Goal: Transaction & Acquisition: Purchase product/service

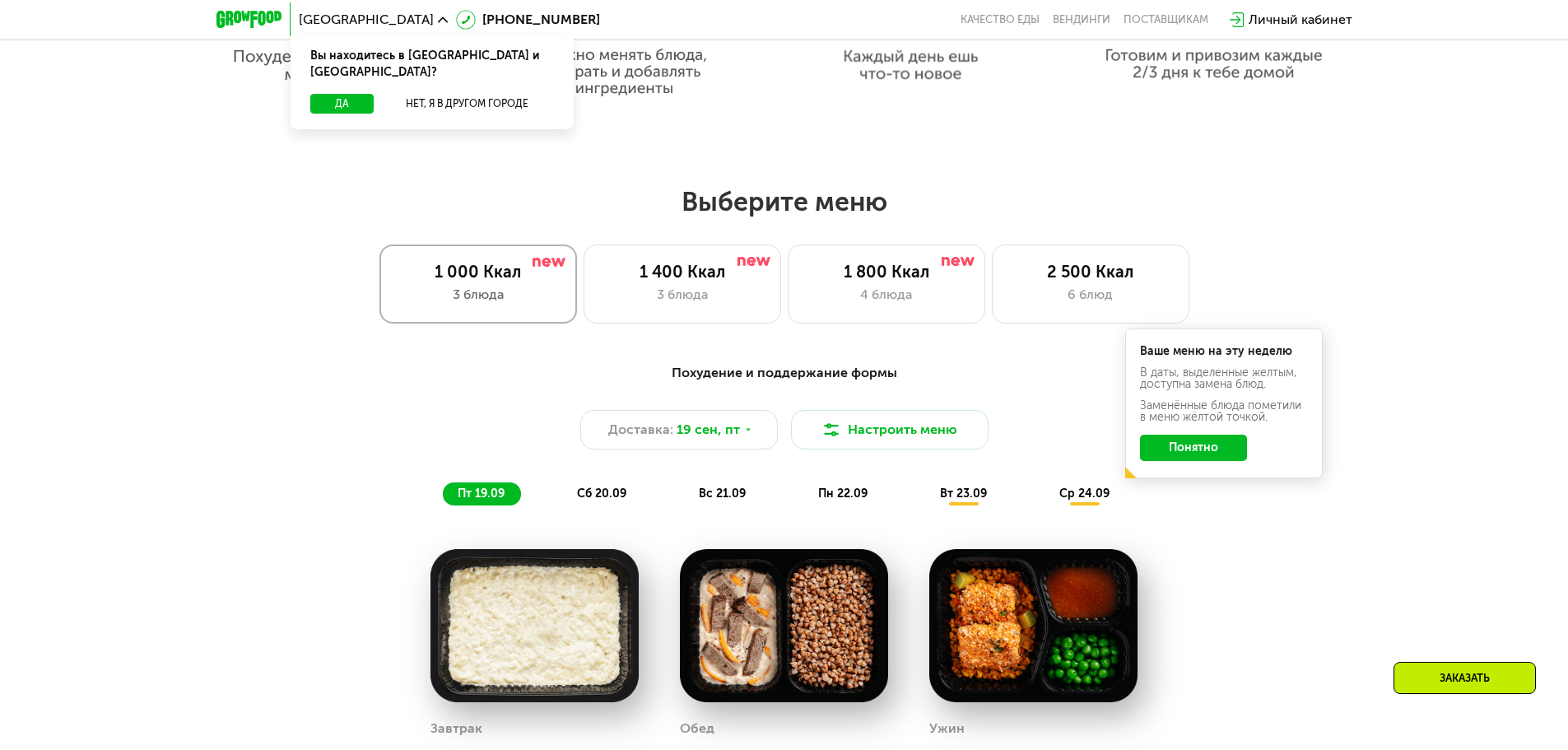
scroll to position [1235, 0]
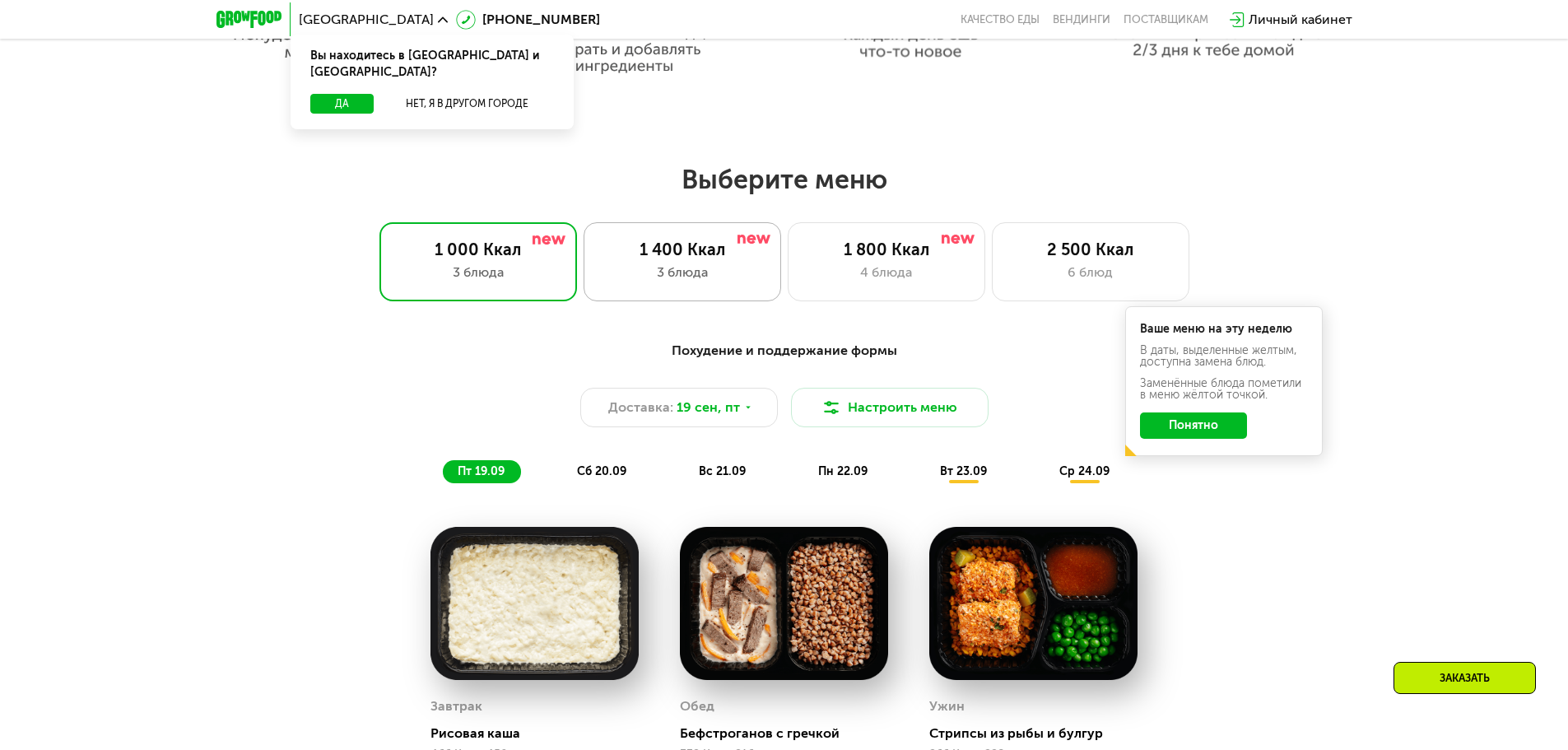
click at [694, 276] on div "3 блюда" at bounding box center [682, 272] width 163 height 20
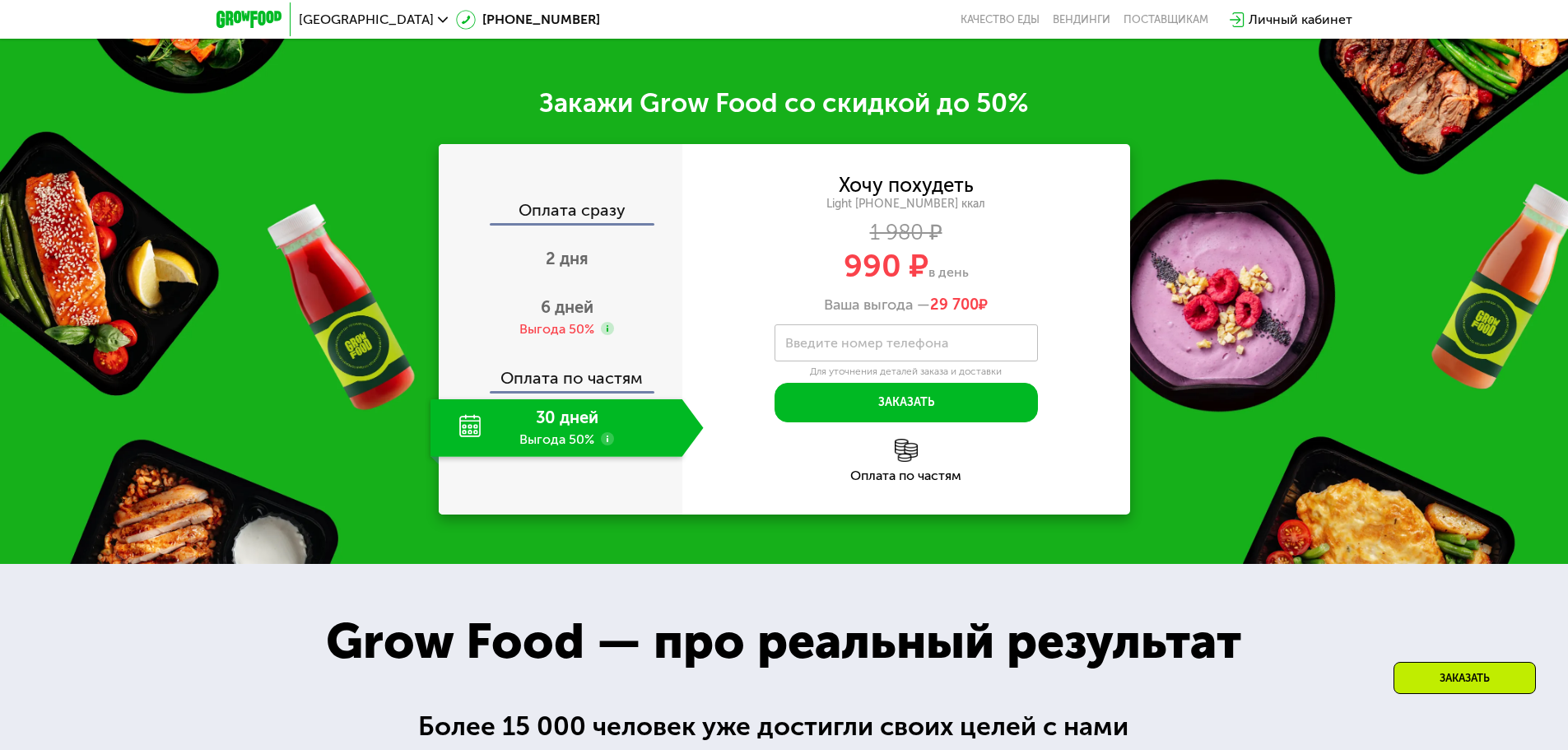
scroll to position [2141, 0]
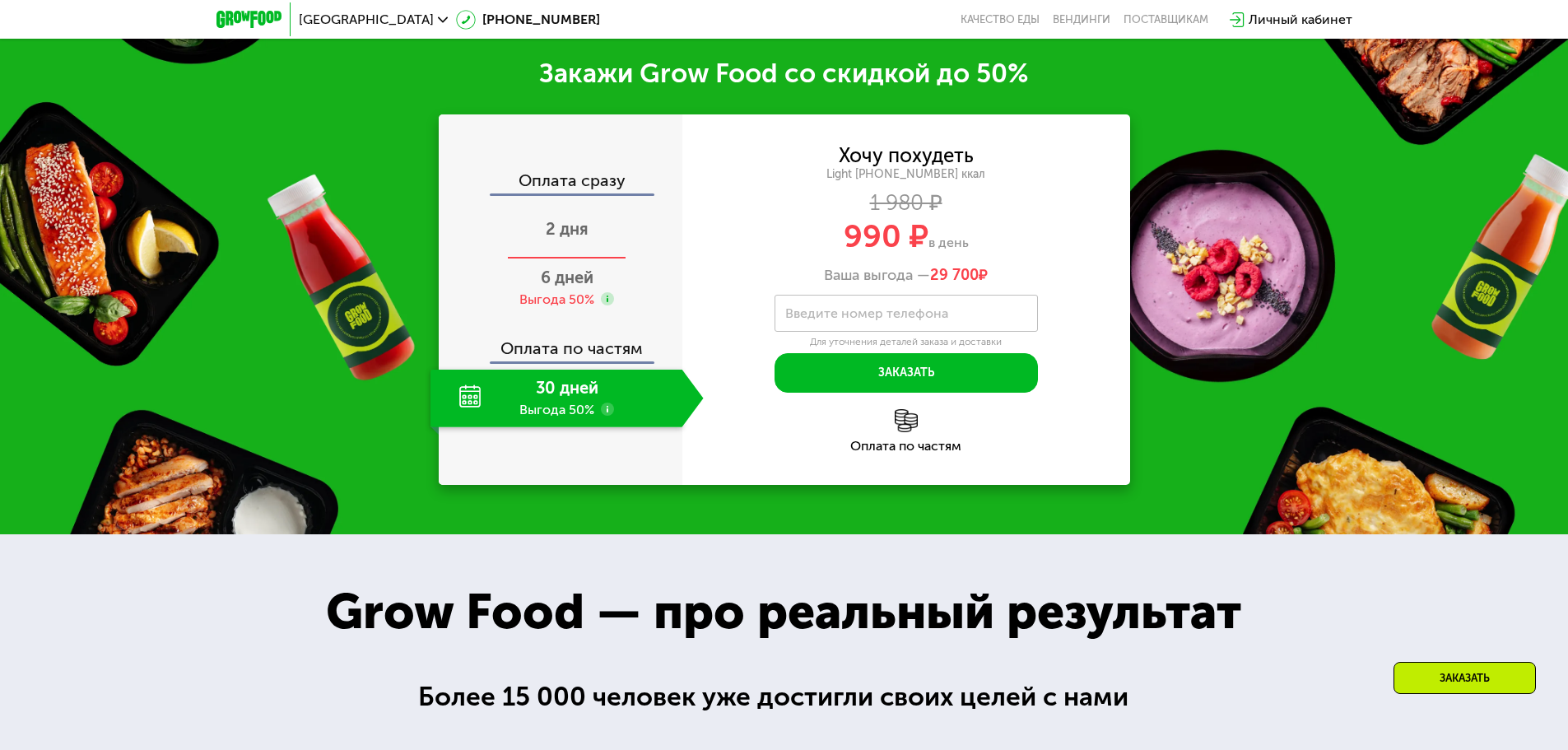
click at [569, 239] on span "2 дня" at bounding box center [566, 228] width 43 height 20
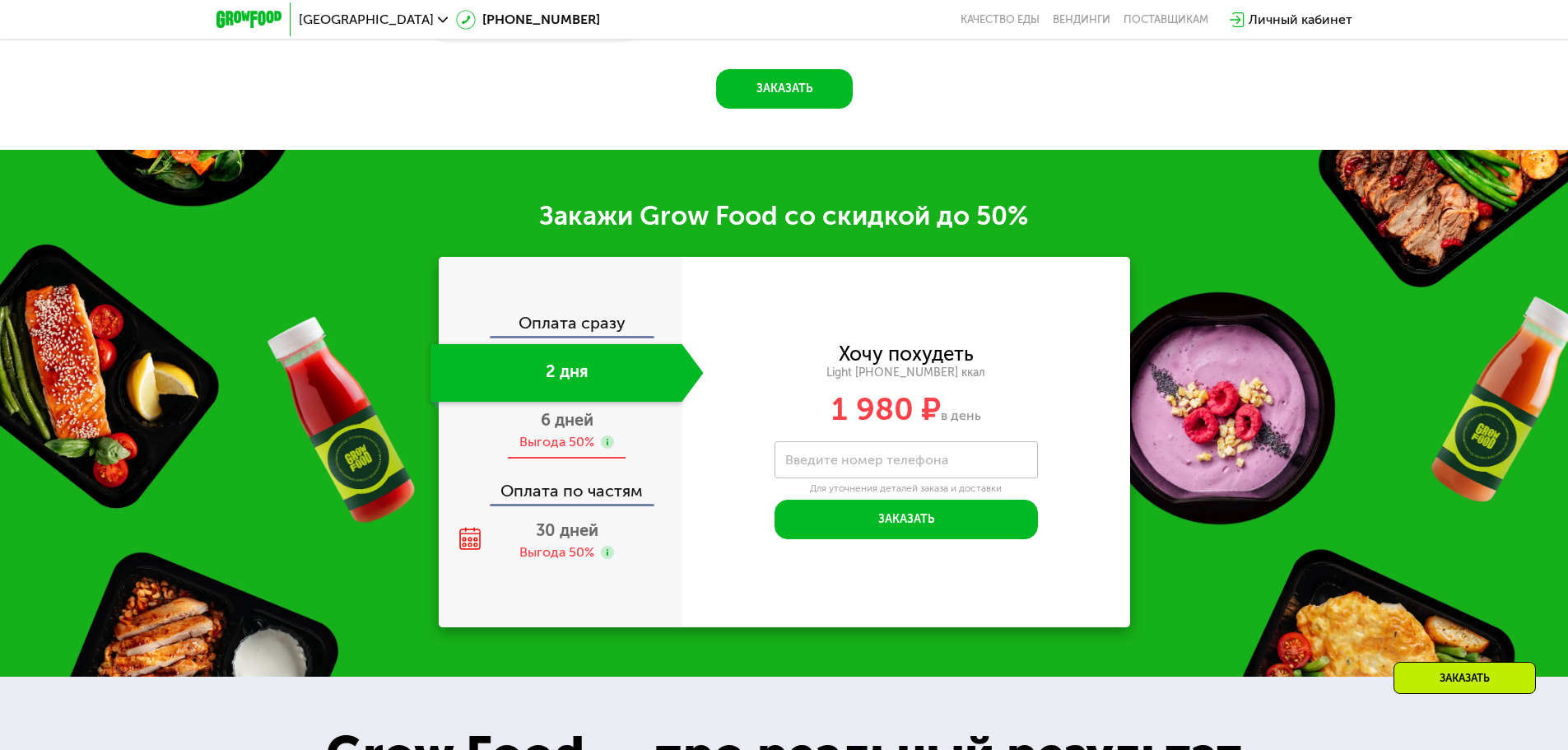
click at [551, 436] on div "6 дней Выгода 50%" at bounding box center [567, 431] width 273 height 57
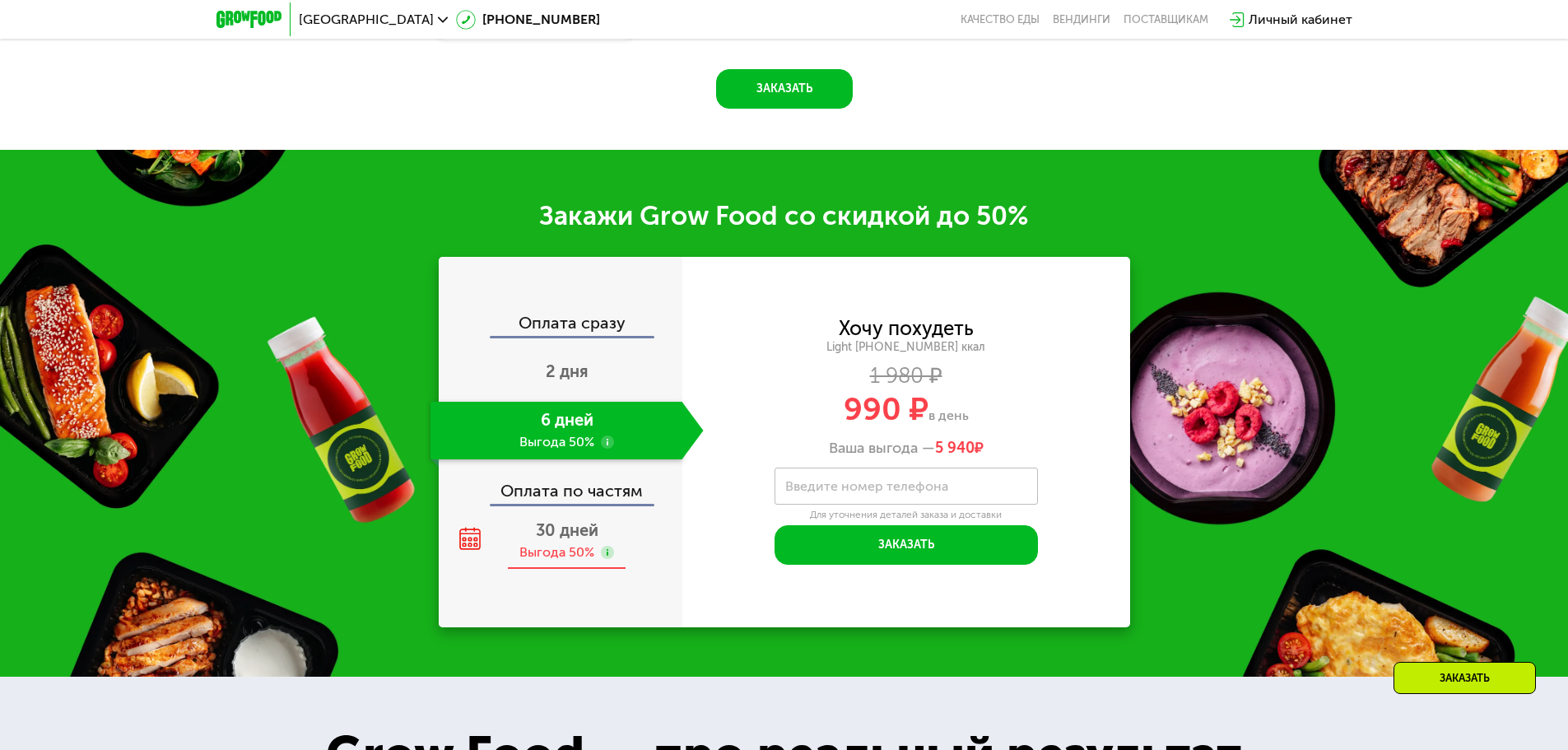
click at [563, 556] on div "Выгода 50%" at bounding box center [557, 552] width 74 height 18
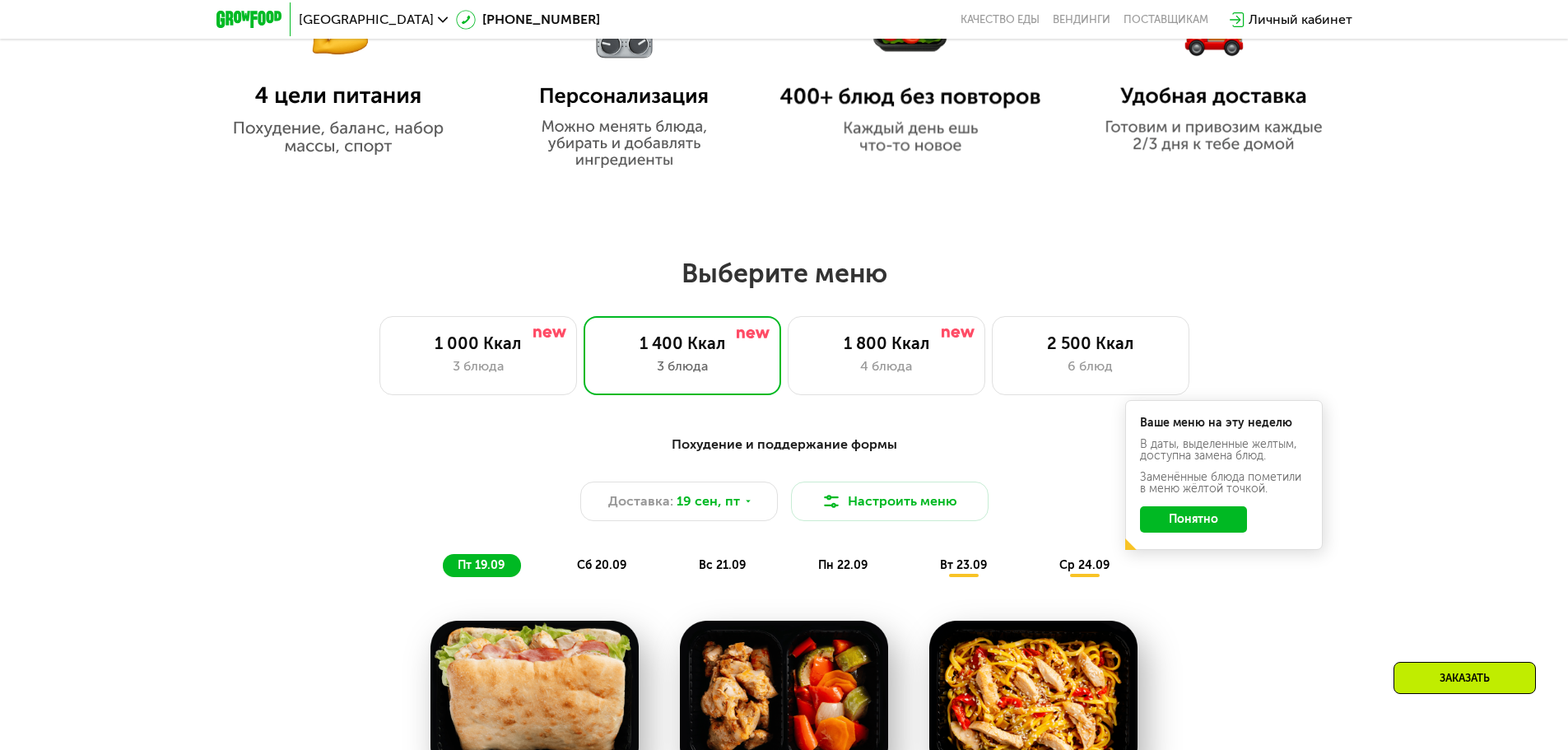
scroll to position [1235, 0]
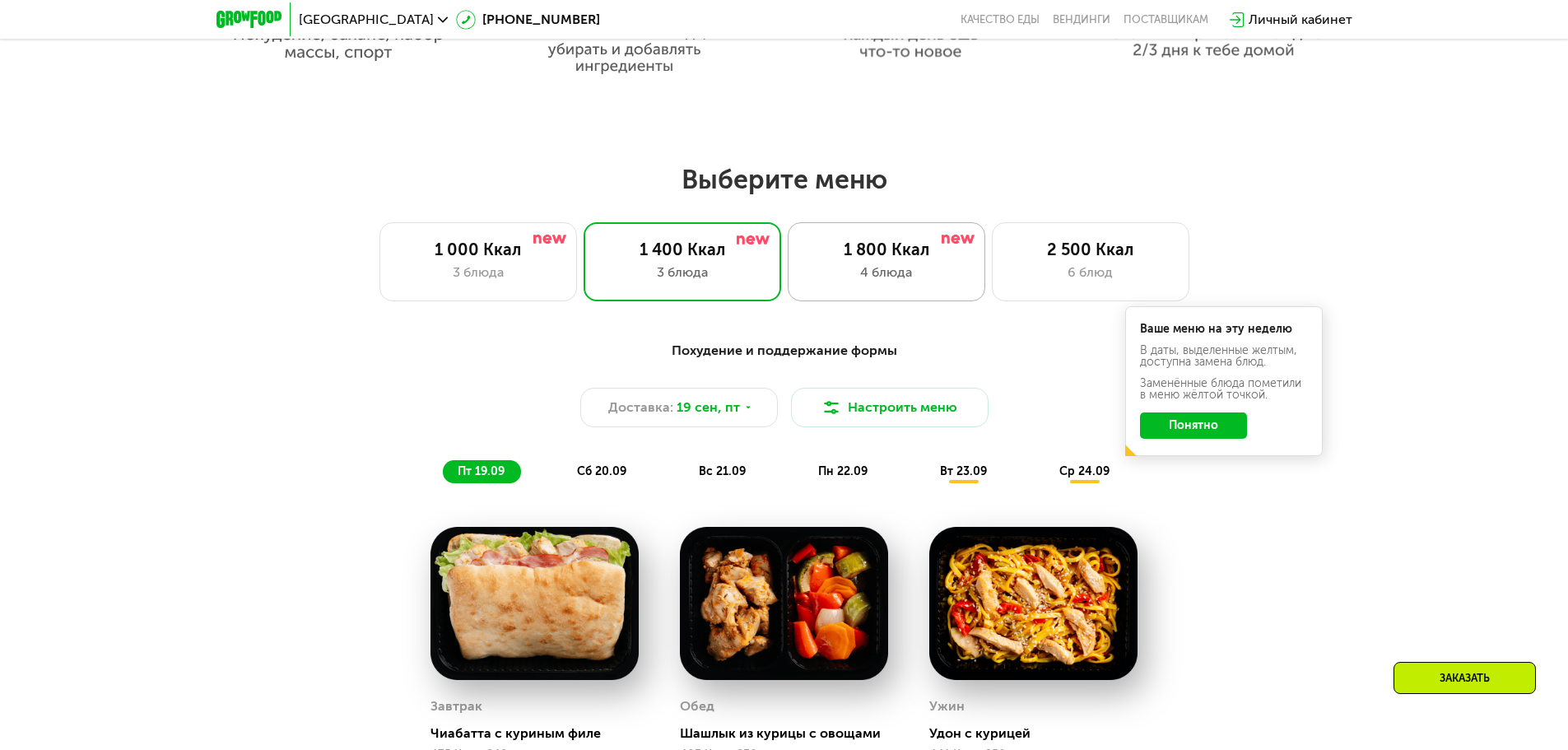
click at [870, 248] on div "1 800 Ккал" at bounding box center [886, 249] width 163 height 20
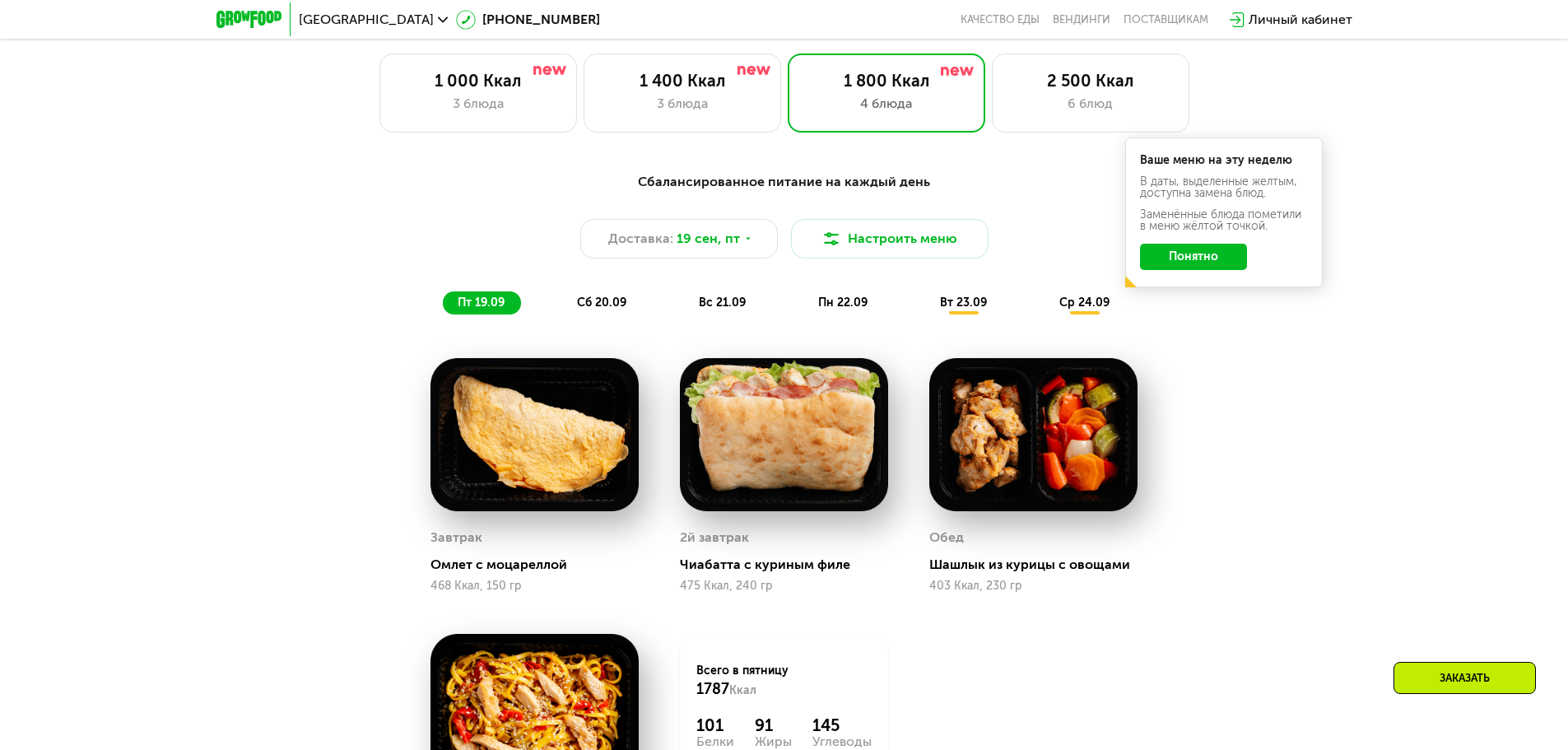
scroll to position [1159, 0]
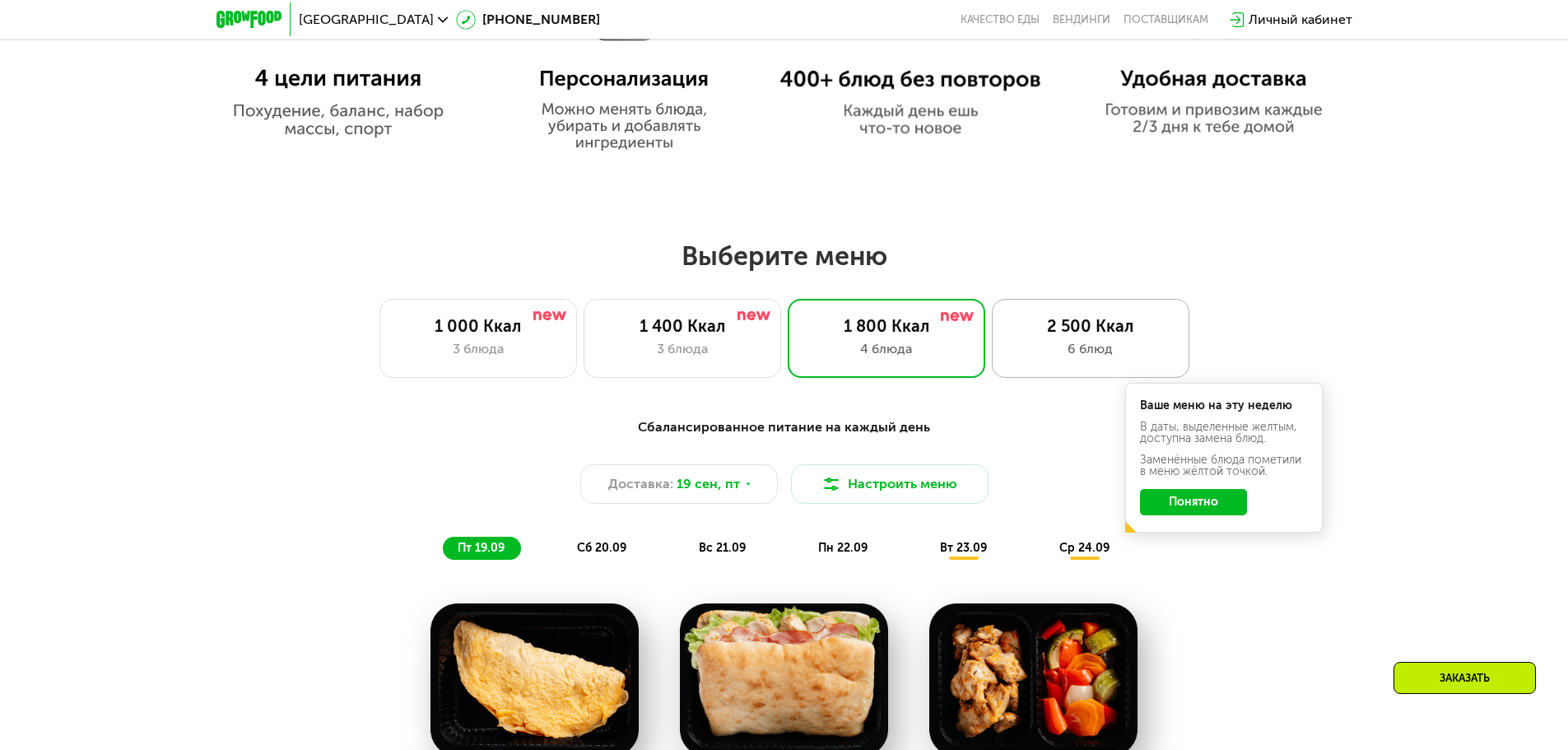
click at [1016, 331] on div "2 500 Ккал" at bounding box center [1091, 326] width 163 height 20
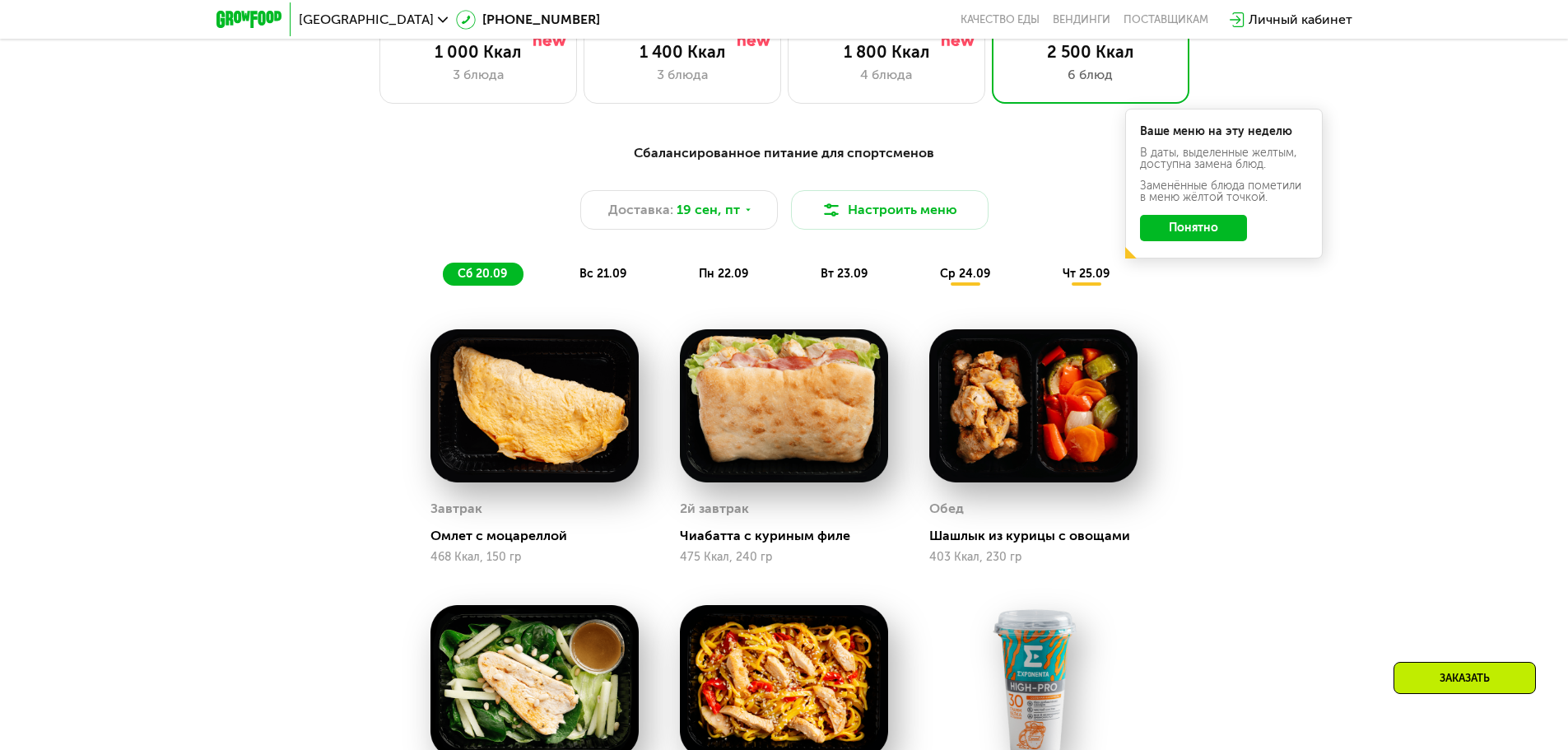
scroll to position [1405, 0]
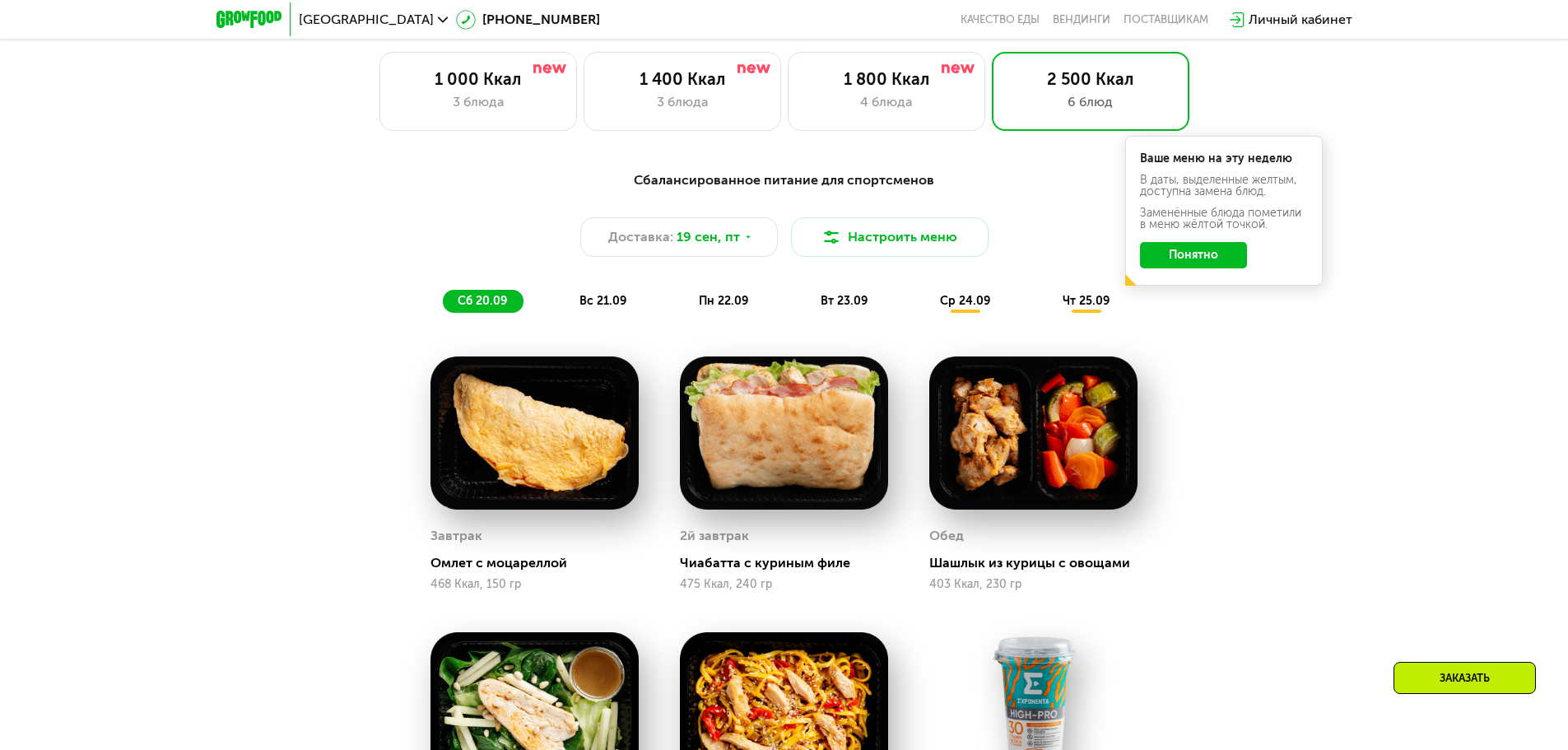
click at [591, 300] on span "вс 21.09" at bounding box center [603, 301] width 47 height 14
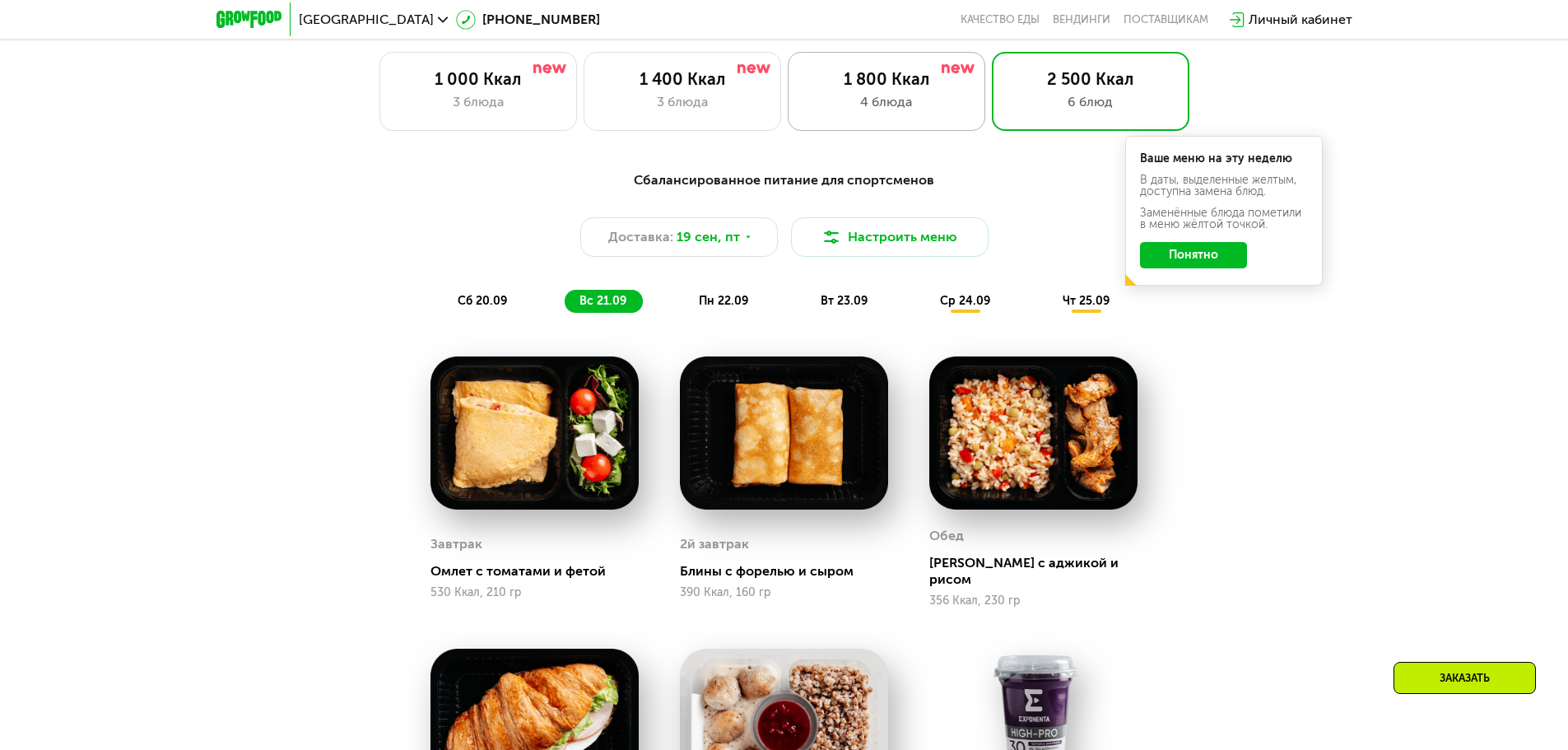
click at [897, 86] on div "1 800 Ккал" at bounding box center [886, 78] width 163 height 20
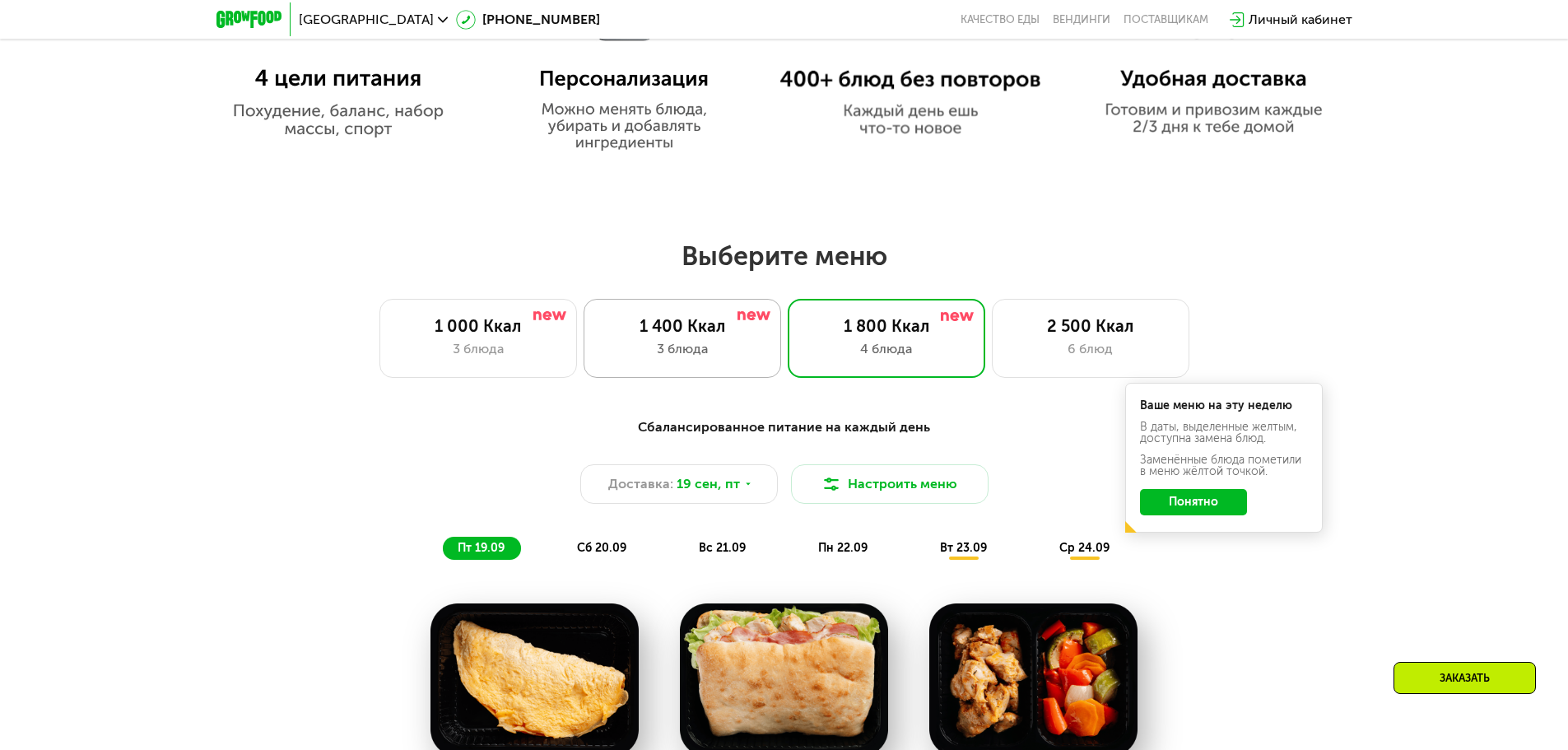
click at [676, 343] on div "1 400 Ккал 3 блюда" at bounding box center [682, 338] width 198 height 79
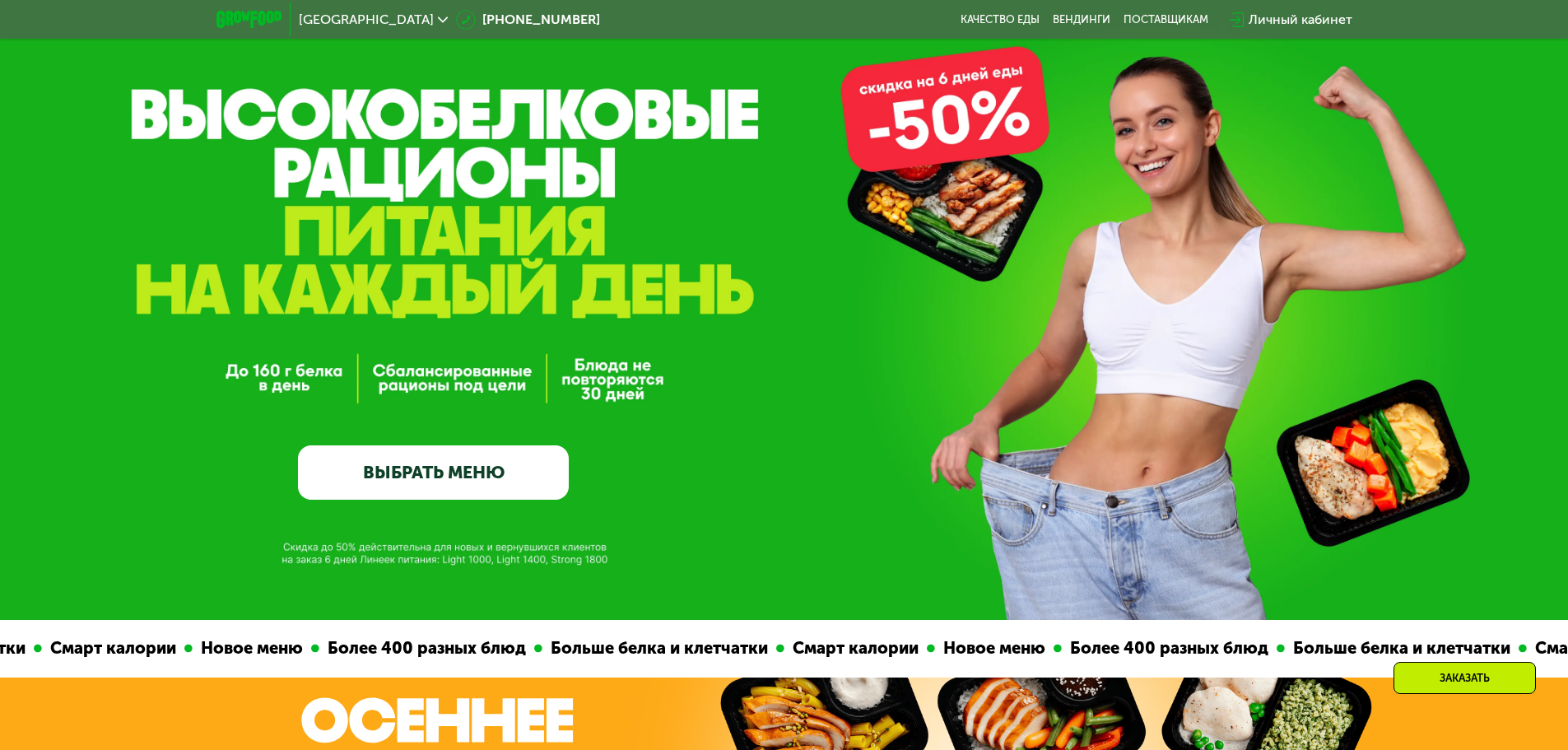
click at [426, 473] on link "ВЫБРАТЬ МЕНЮ" at bounding box center [434, 472] width 271 height 54
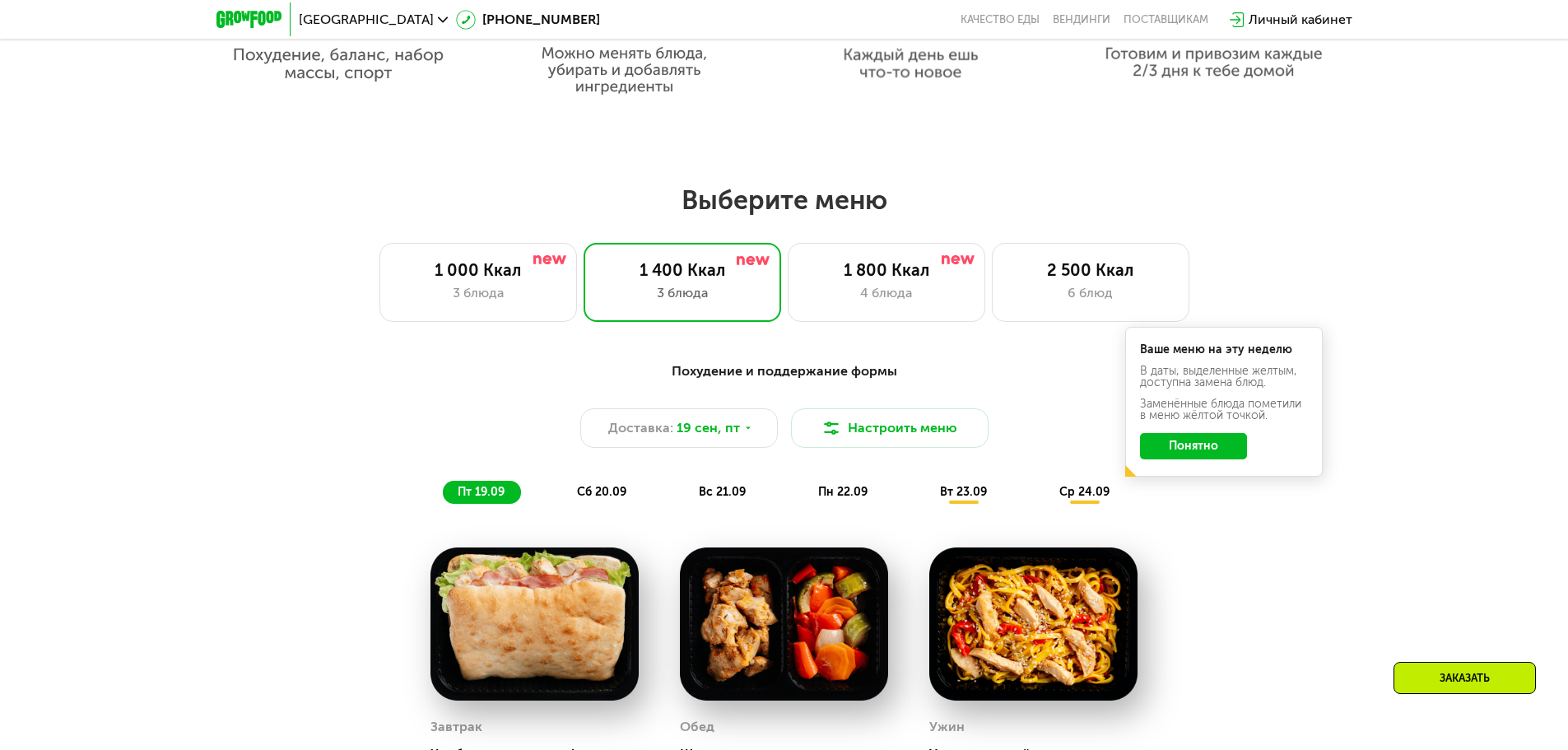
scroll to position [1365, 0]
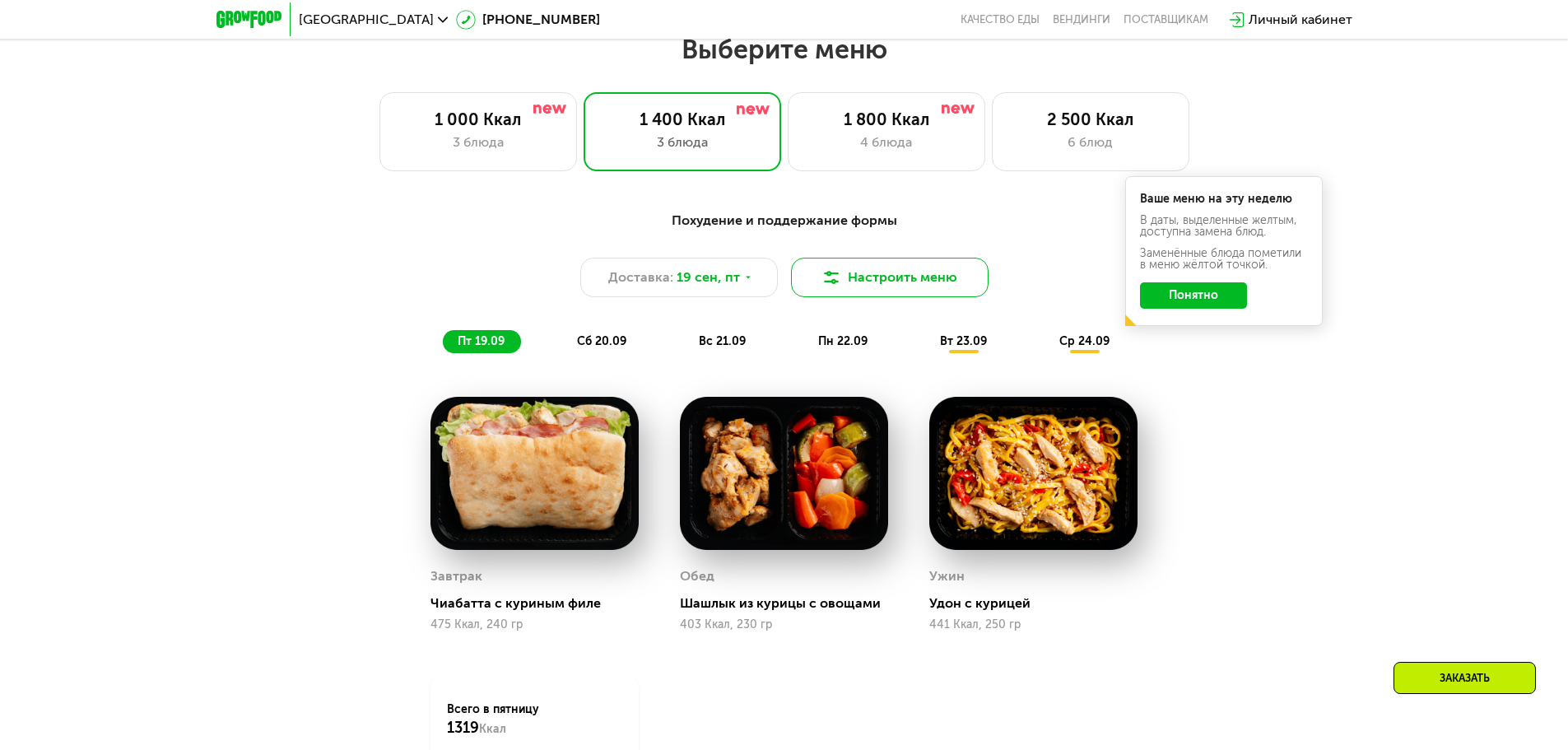
click at [875, 282] on button "Настроить меню" at bounding box center [889, 277] width 198 height 39
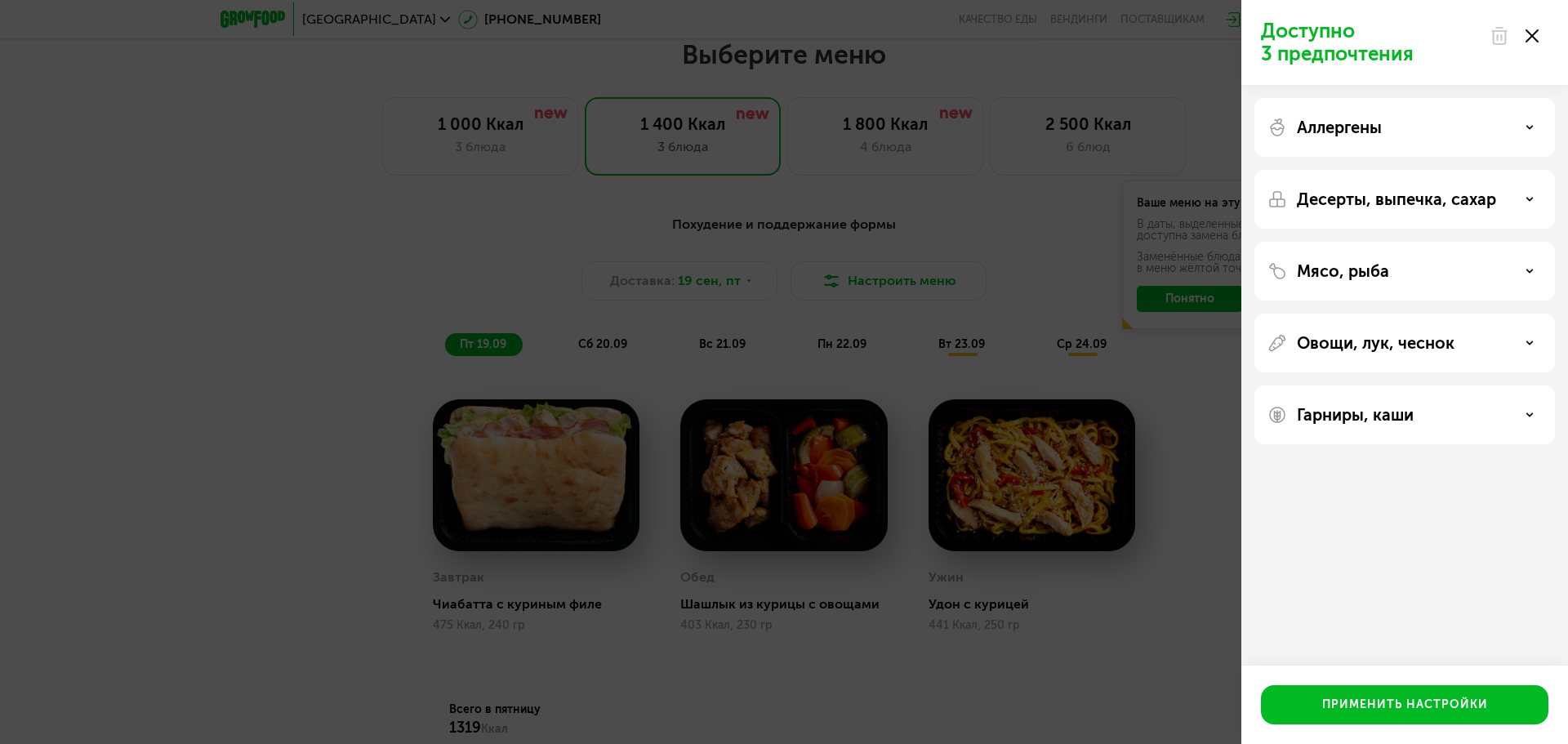
drag, startPoint x: 1037, startPoint y: 262, endPoint x: 1233, endPoint y: 64, distance: 278.6
click at [1037, 261] on div "Доступно 3 предпочтения Аллергены Десерты, выпечка, сахар Мясо, рыба Овощи, лук…" at bounding box center [784, 372] width 1568 height 744
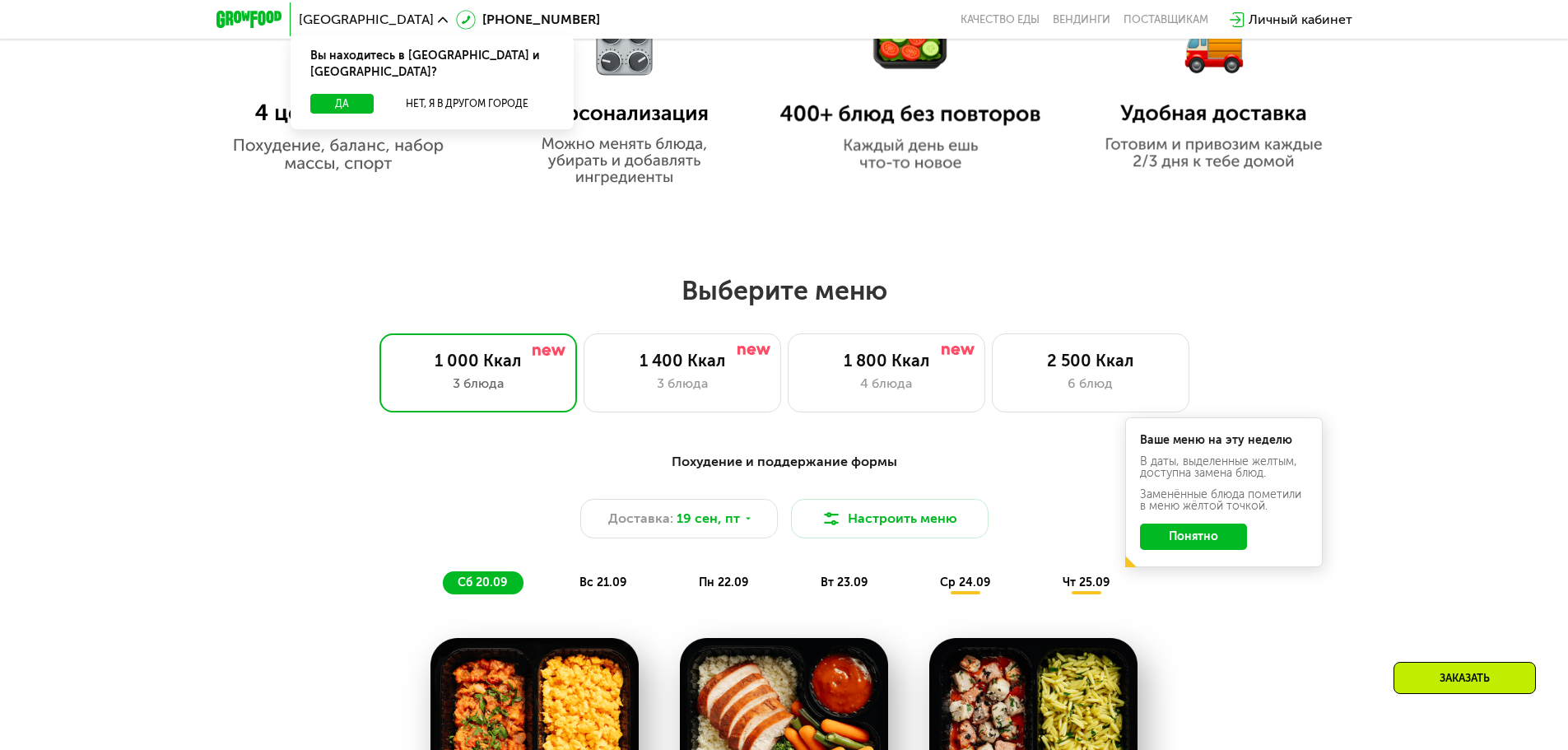
scroll to position [1153, 0]
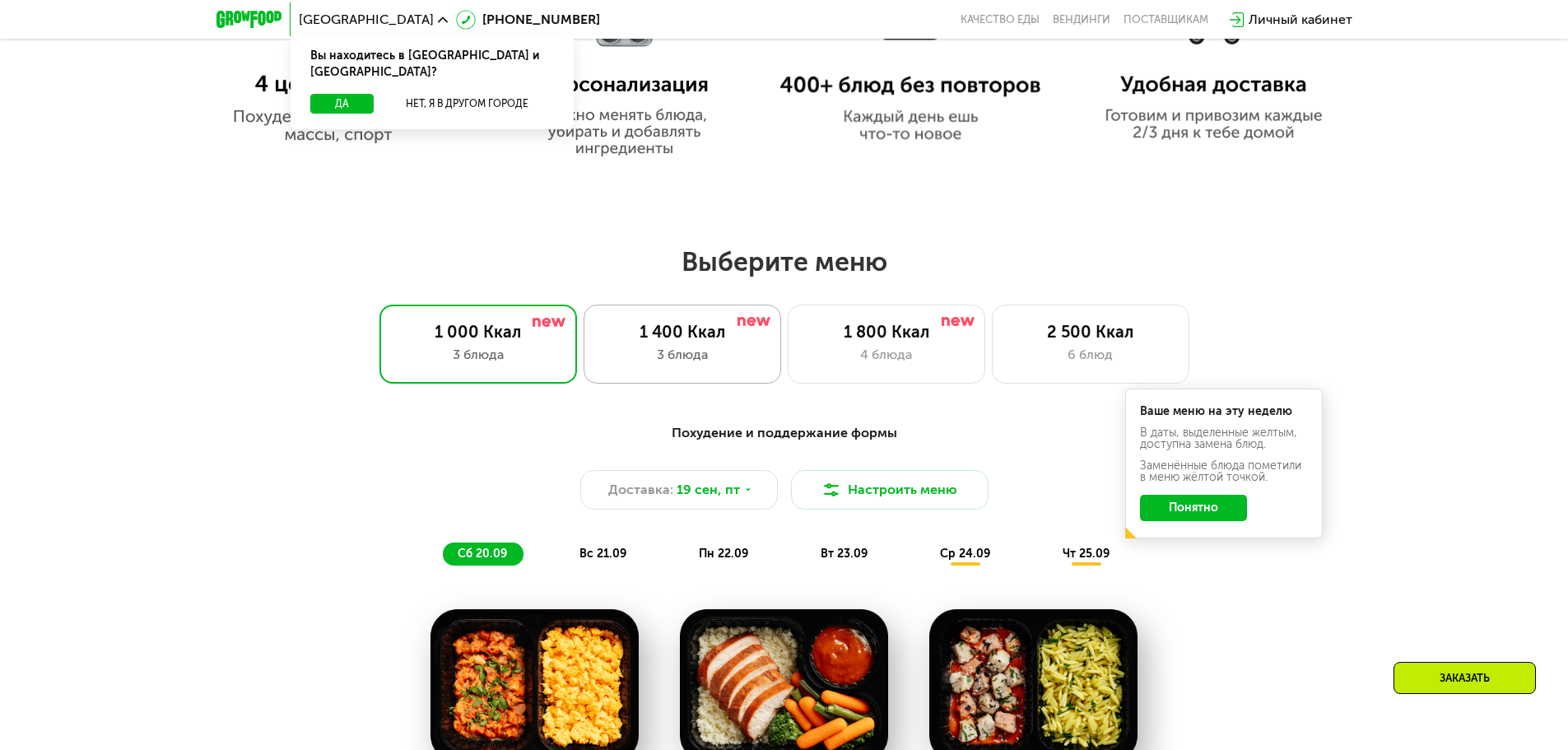
click at [688, 356] on div "3 блюда" at bounding box center [682, 354] width 163 height 20
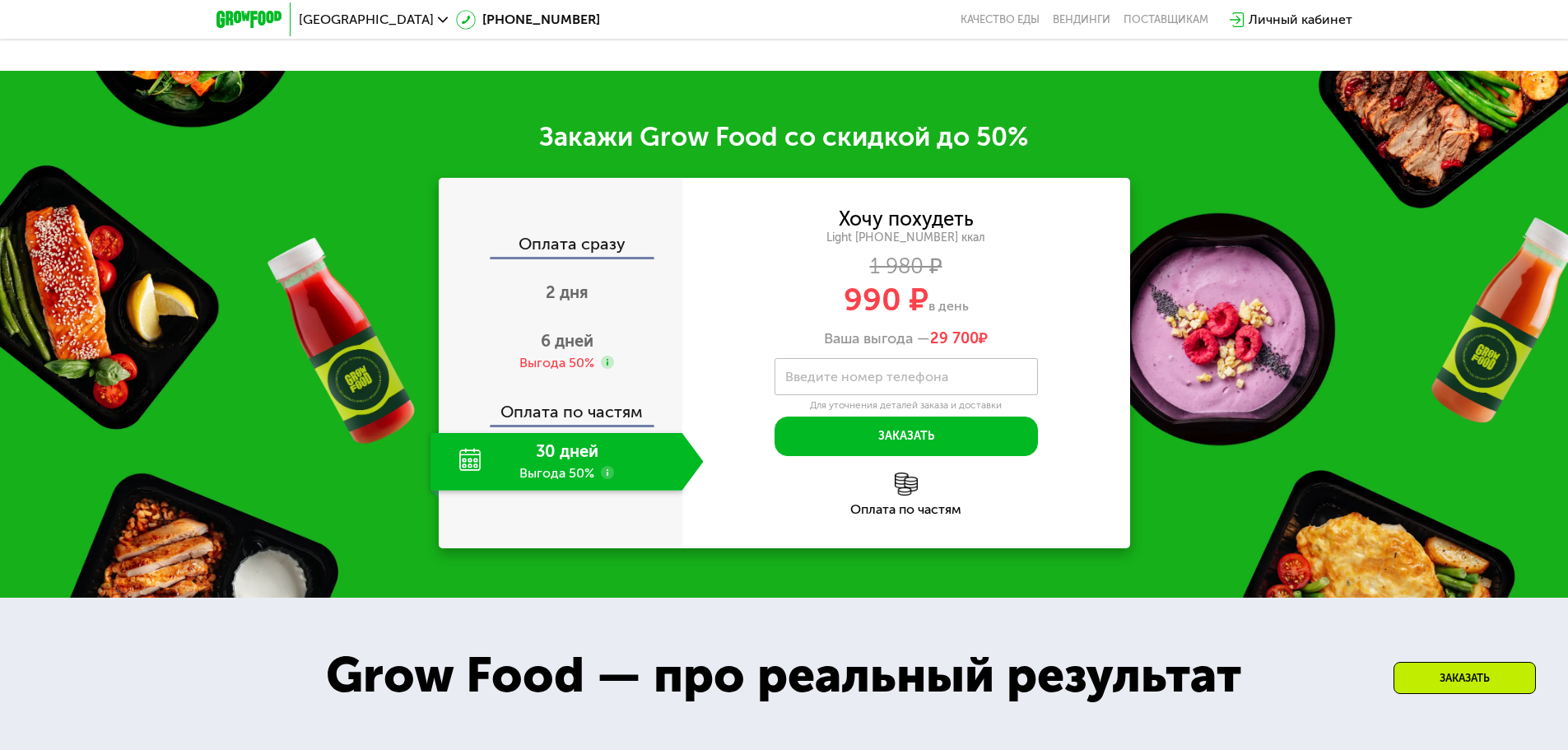
scroll to position [2223, 0]
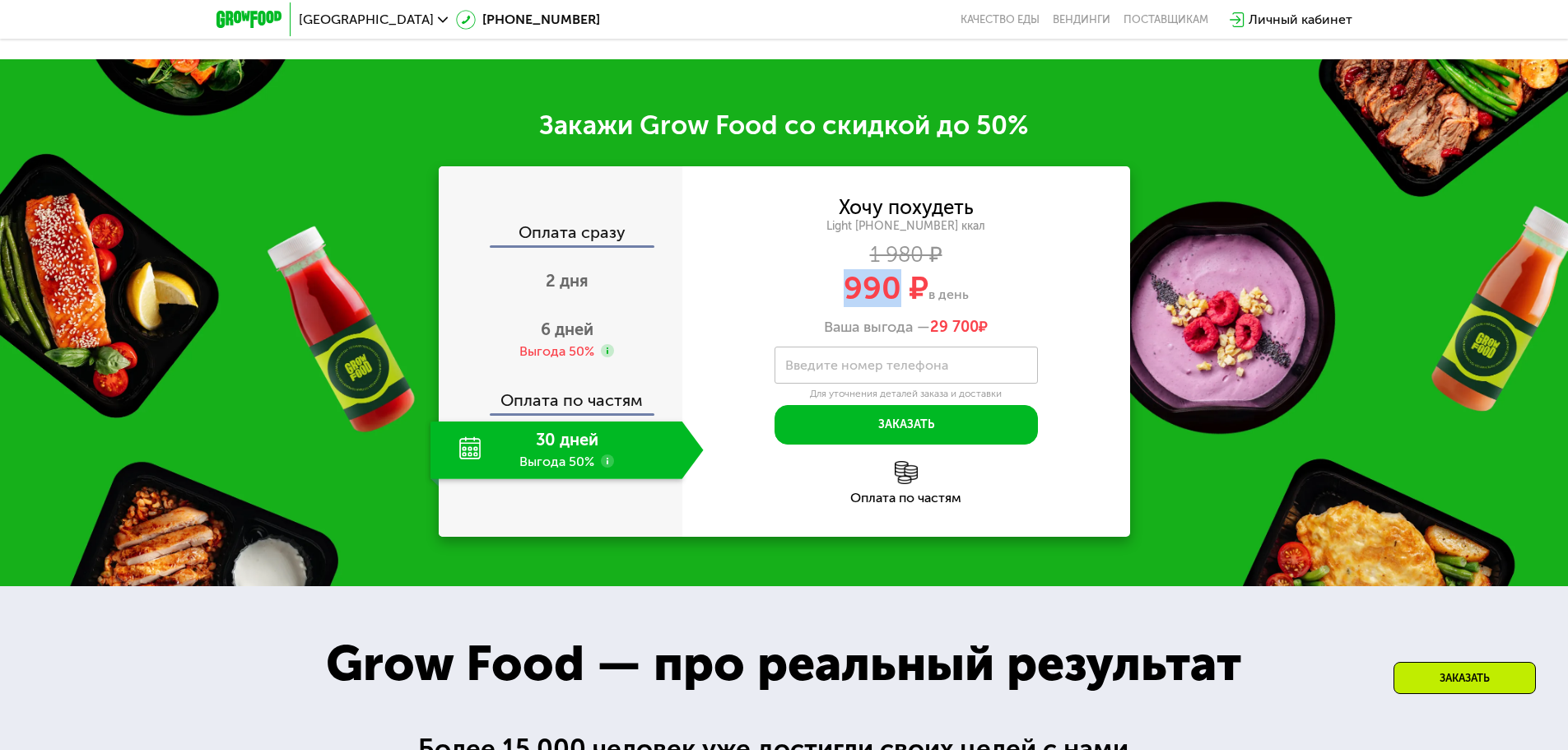
drag, startPoint x: 898, startPoint y: 300, endPoint x: 840, endPoint y: 307, distance: 58.4
click at [840, 304] on div "990 ₽ в день" at bounding box center [905, 288] width 448 height 32
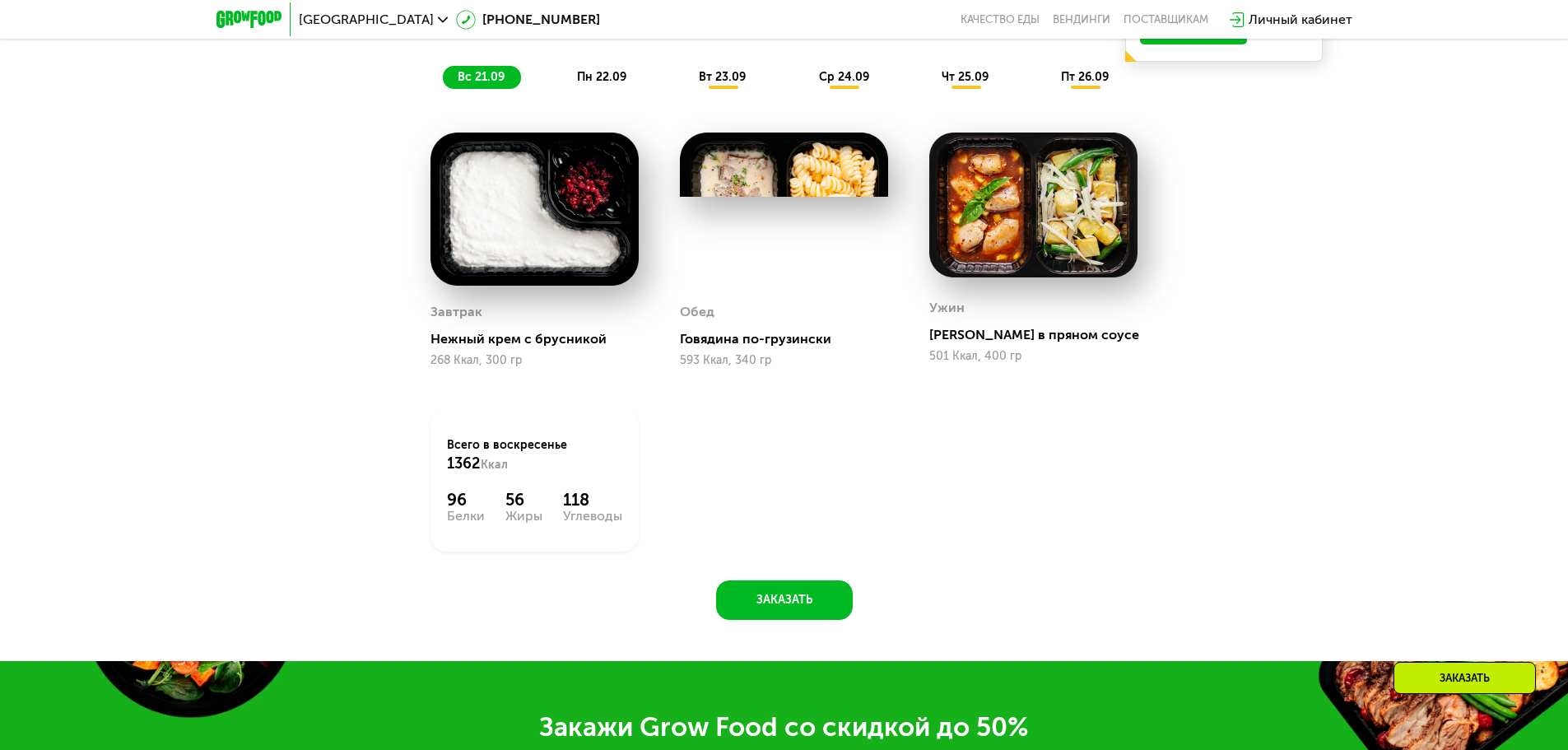
scroll to position [1400, 0]
